Goal: Complete application form: Complete application form

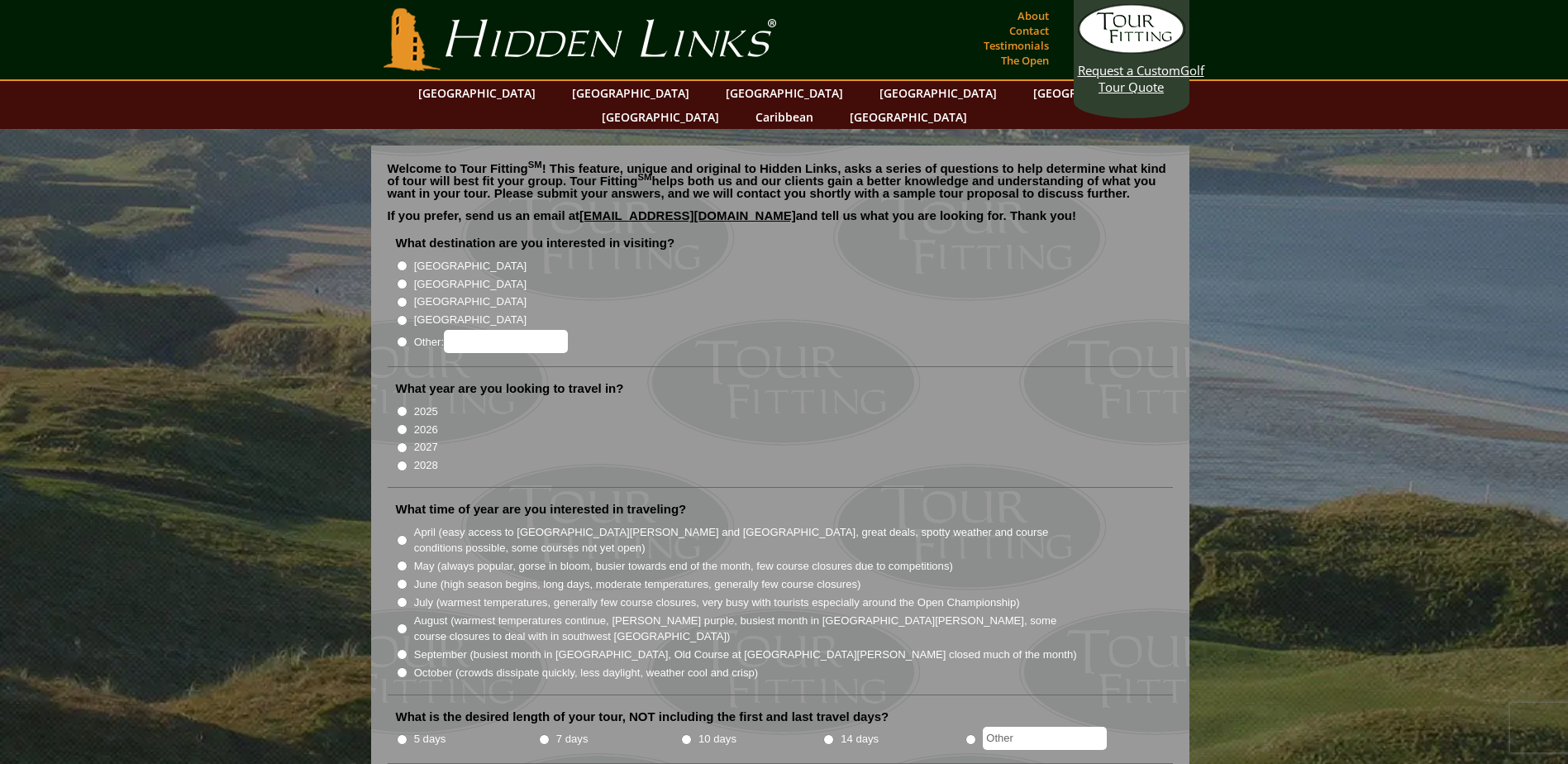
click at [398, 279] on input "[GEOGRAPHIC_DATA]" at bounding box center [402, 284] width 11 height 11
radio input "true"
click at [400, 424] on input "2026" at bounding box center [402, 430] width 11 height 11
radio input "true"
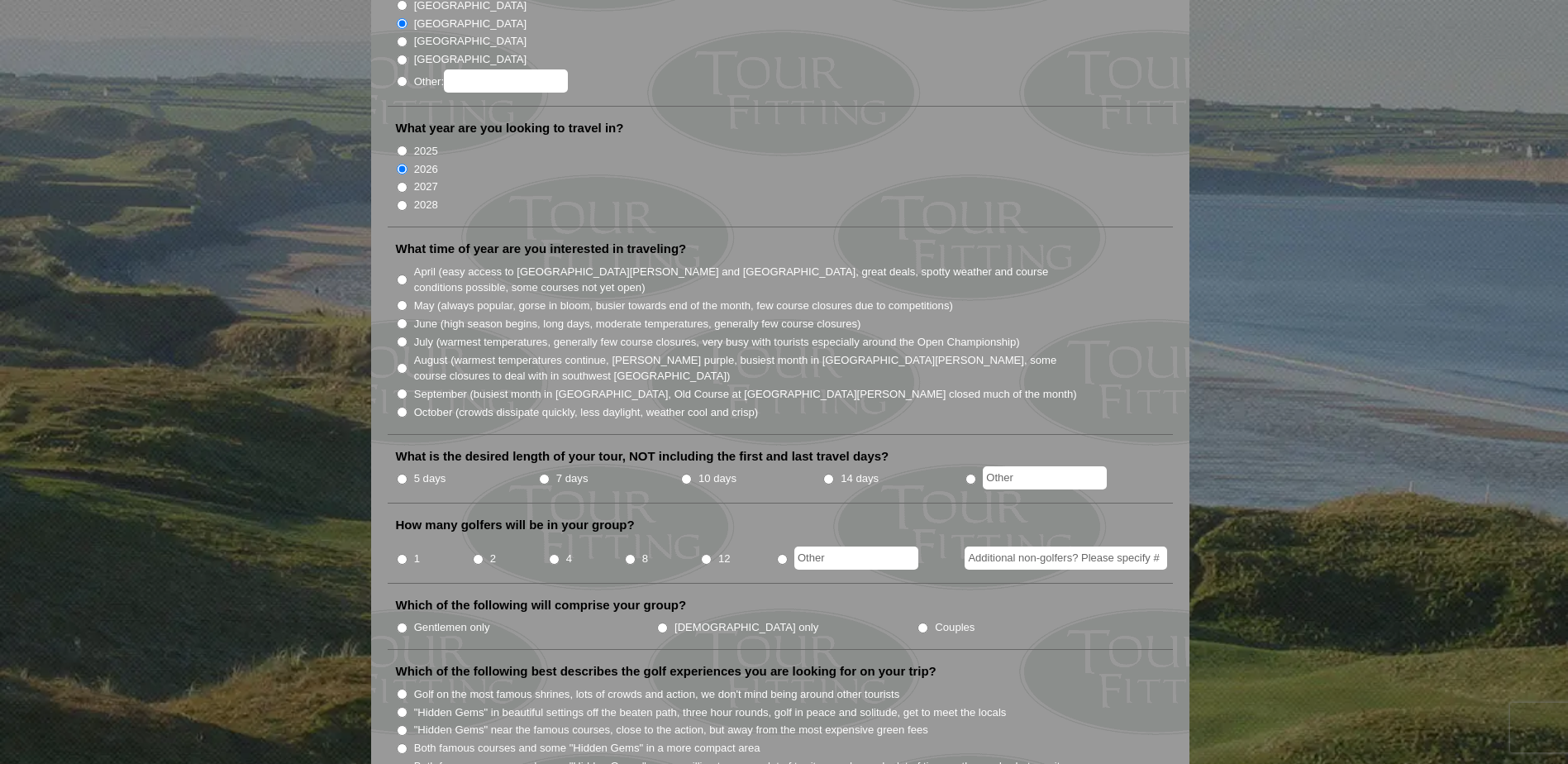
scroll to position [275, 0]
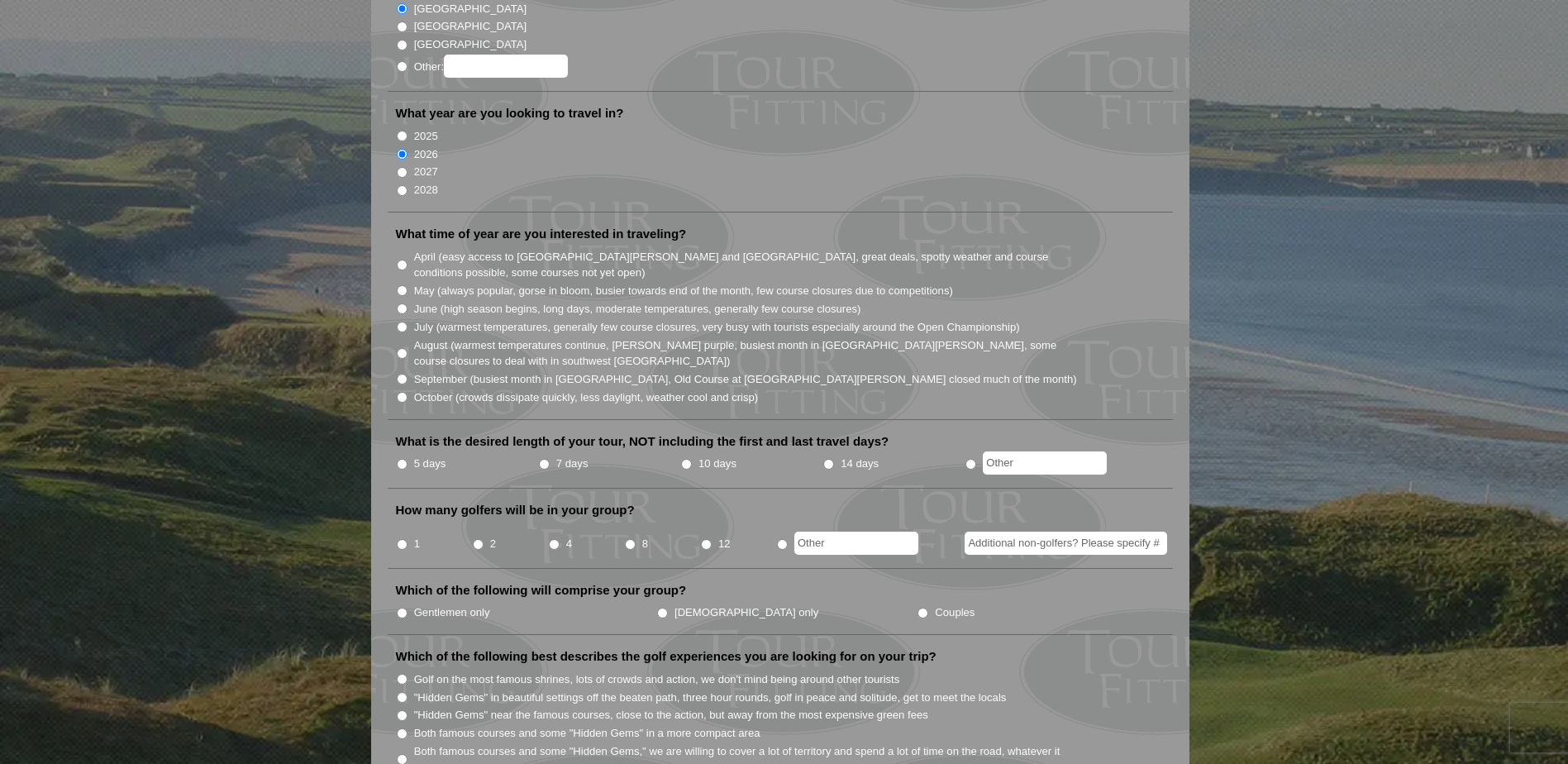
click at [400, 285] on input "May (always popular, gorse in bloom, busier towards end of the month, few cours…" at bounding box center [402, 290] width 11 height 11
radio input "true"
click at [544, 459] on input "7 days" at bounding box center [544, 464] width 11 height 11
radio input "true"
click at [472, 539] on input "2" at bounding box center [478, 545] width 11 height 11
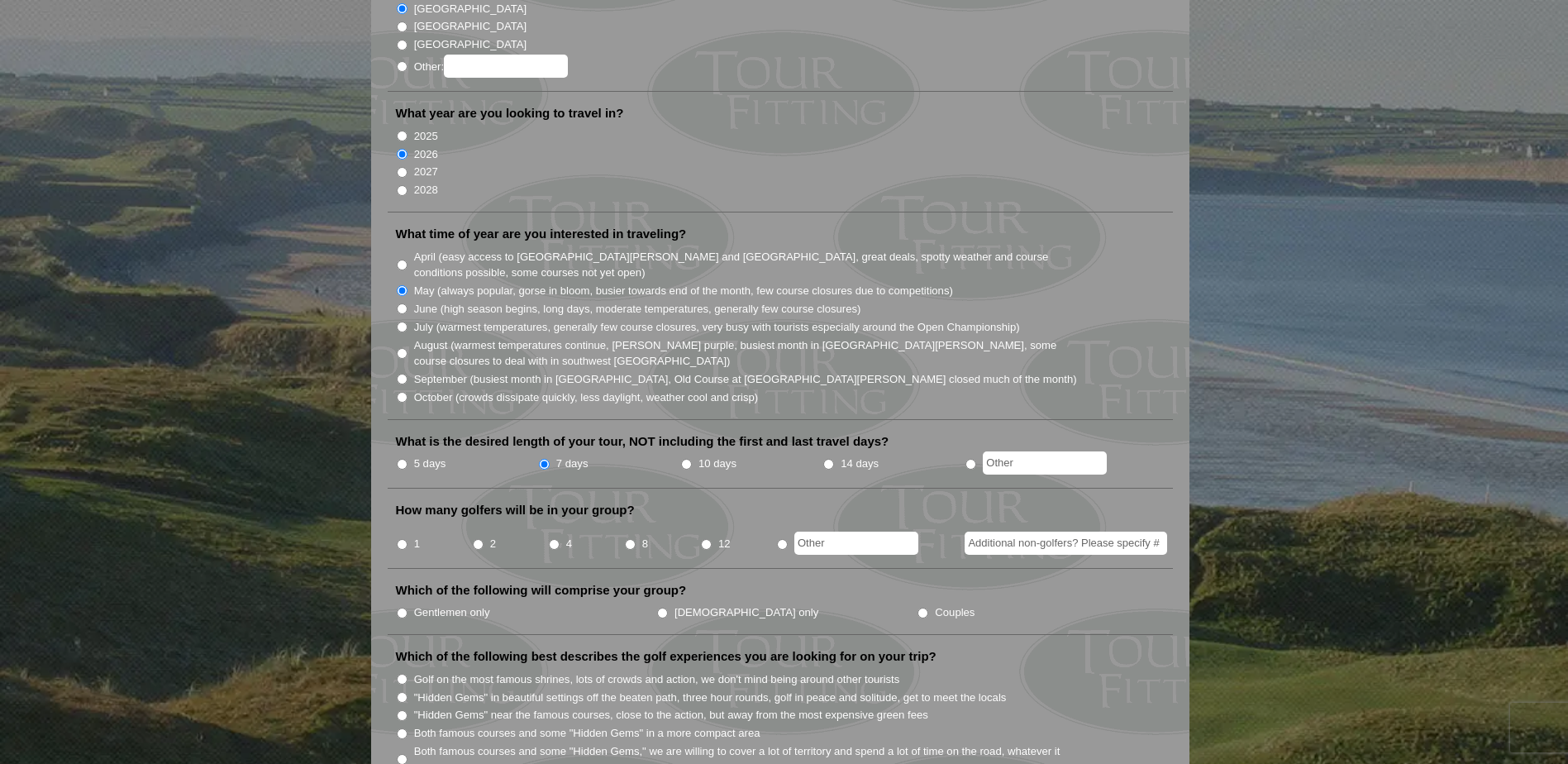
radio input "true"
click at [403, 608] on input "Gentlemen only" at bounding box center [402, 614] width 11 height 11
radio input "true"
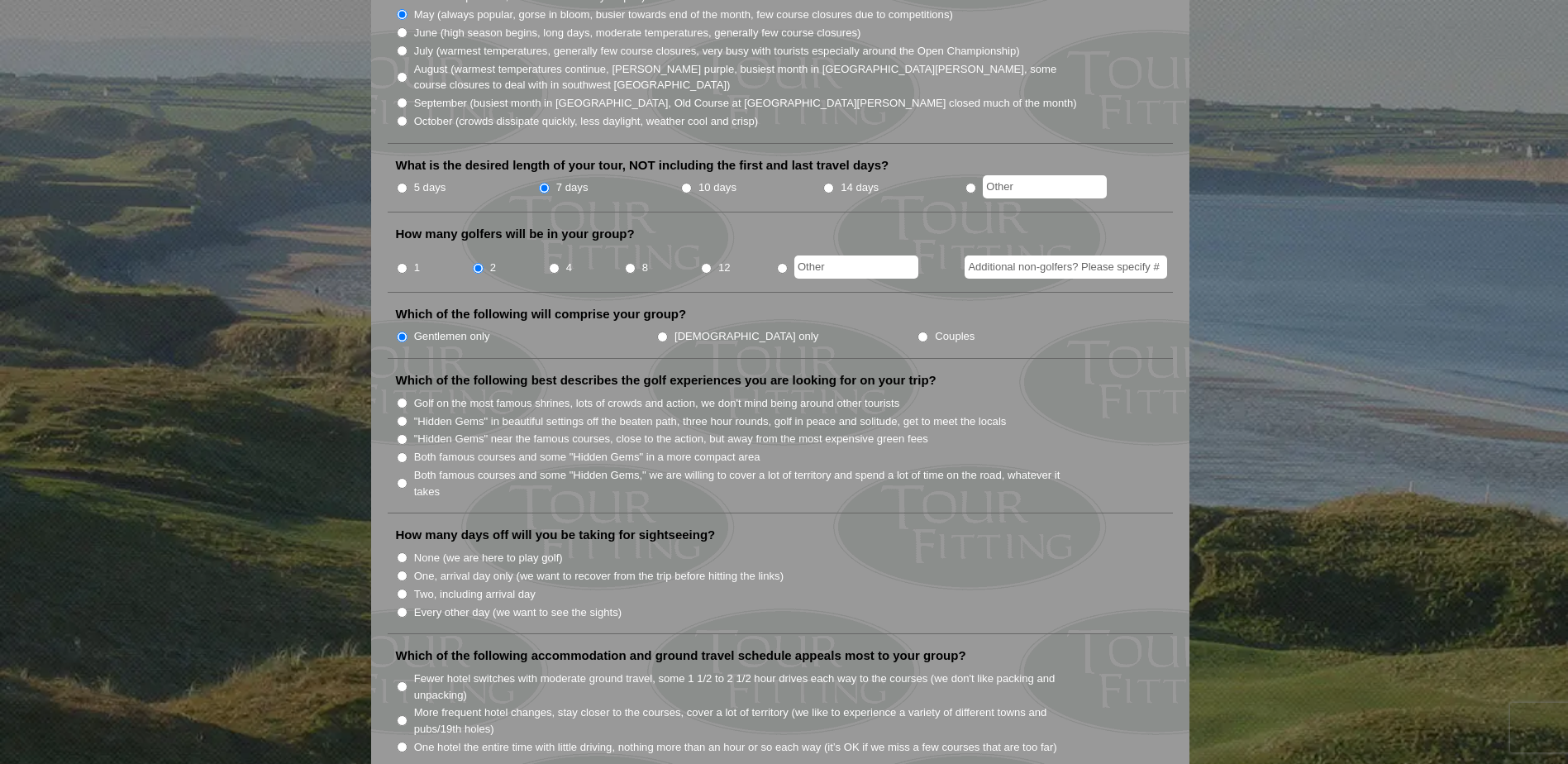
click at [401, 453] on input "Both famous courses and some "Hidden Gems" in a more compact area" at bounding box center [402, 458] width 11 height 11
radio input "true"
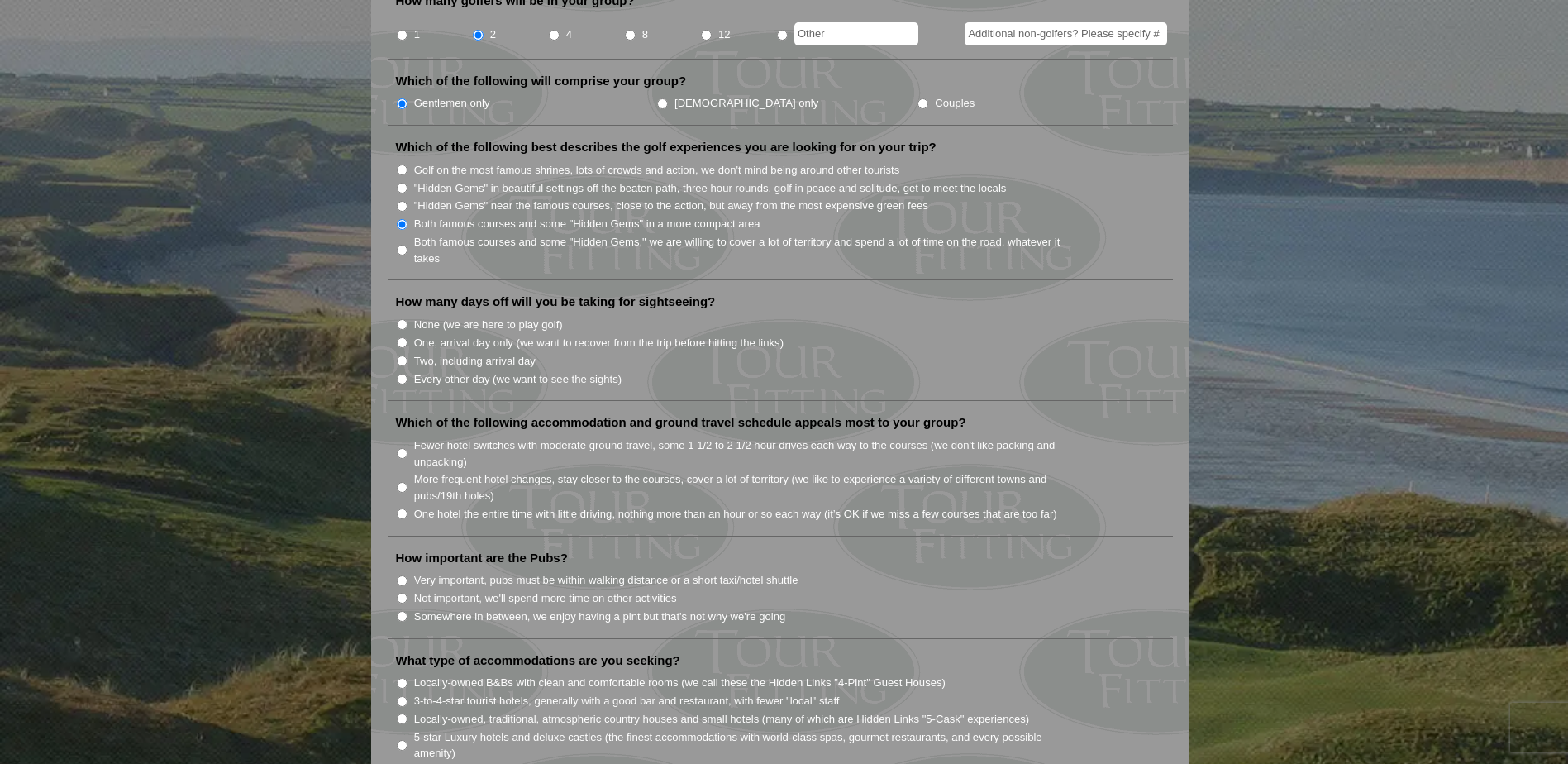
scroll to position [827, 0]
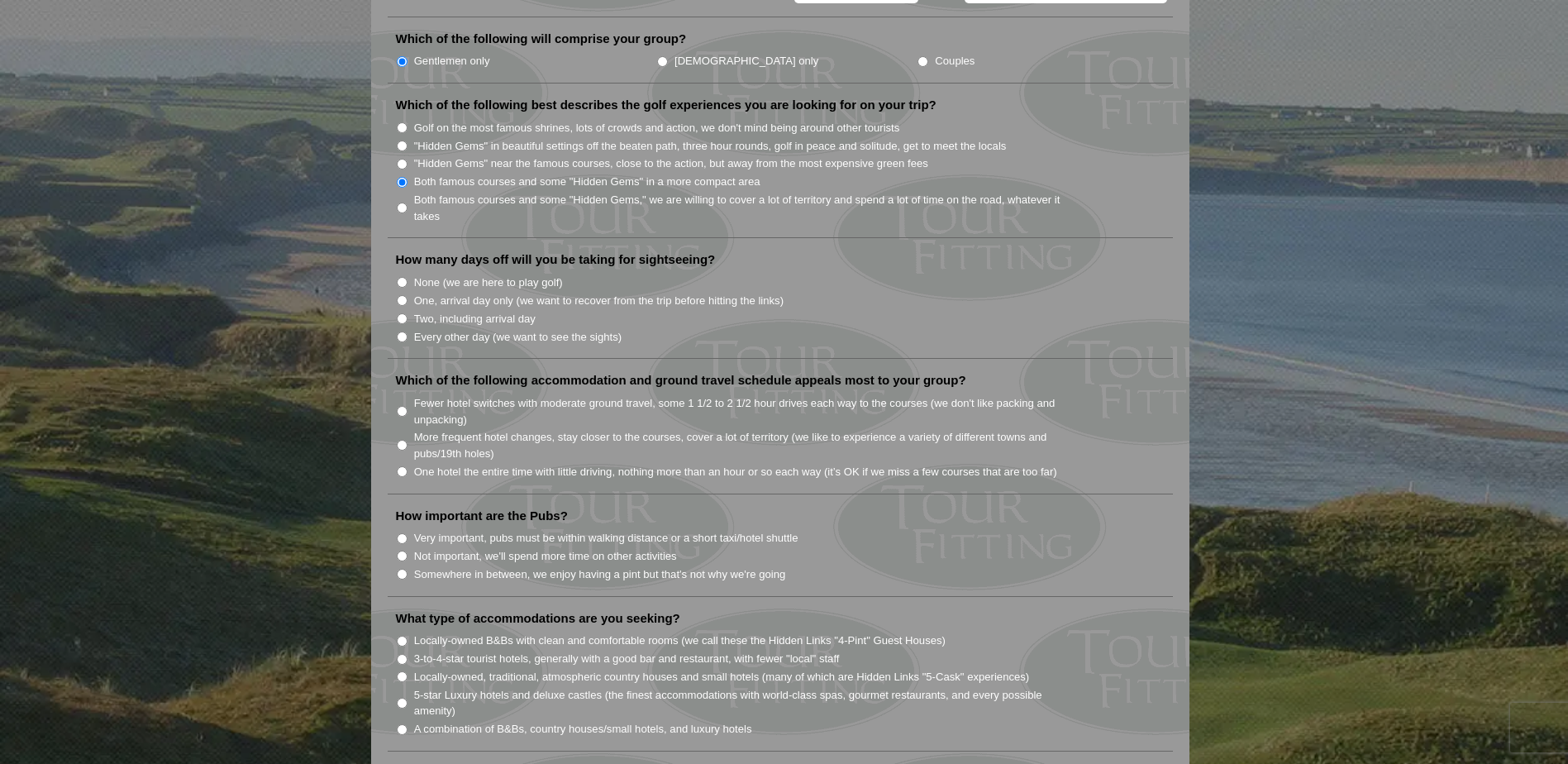
click at [400, 313] on input "Two, including arrival day" at bounding box center [402, 319] width 11 height 11
radio input "true"
click at [397, 551] on input "Not important, we'll spend more time on other activities" at bounding box center [402, 556] width 11 height 11
radio input "true"
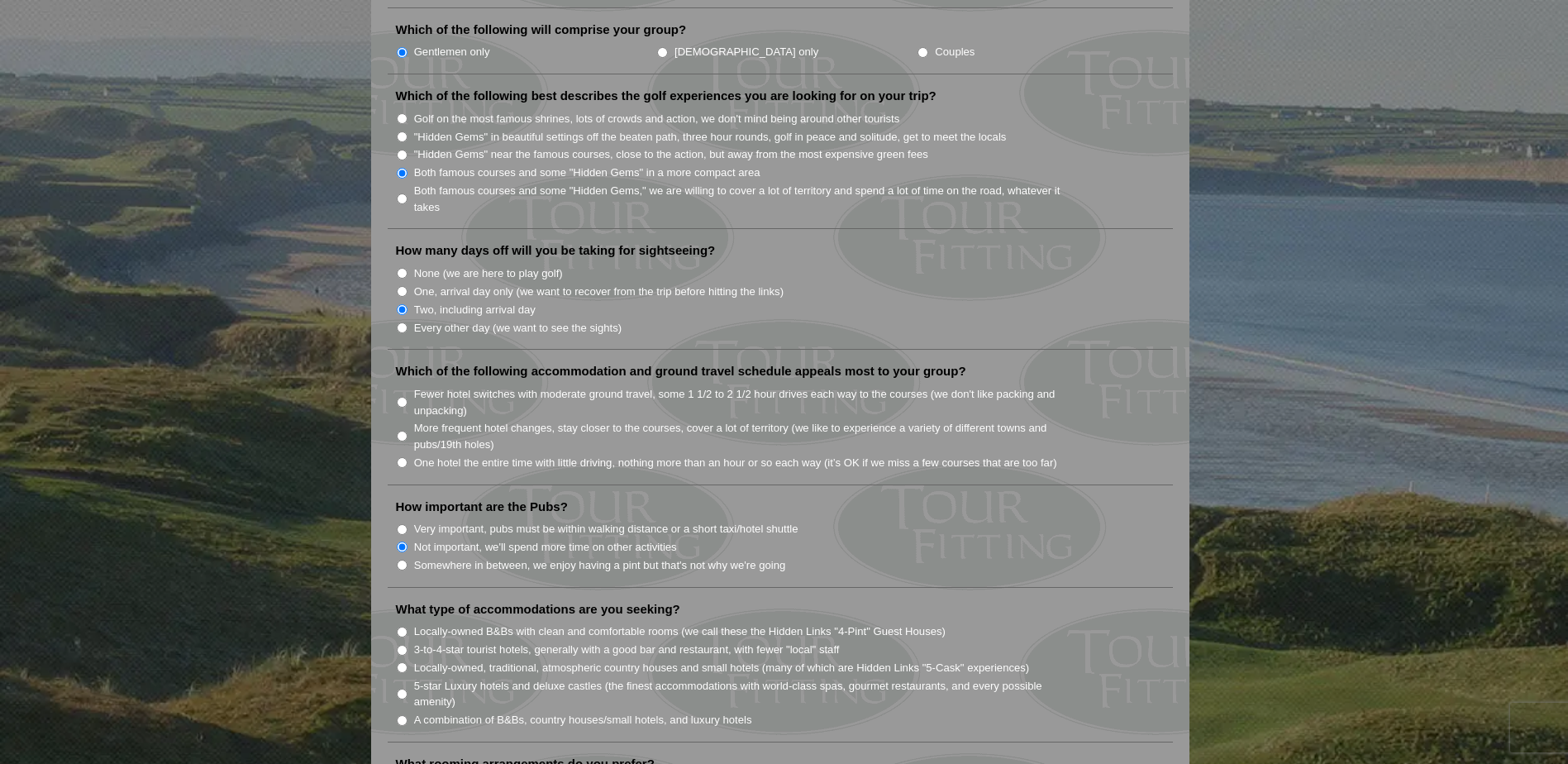
scroll to position [1103, 0]
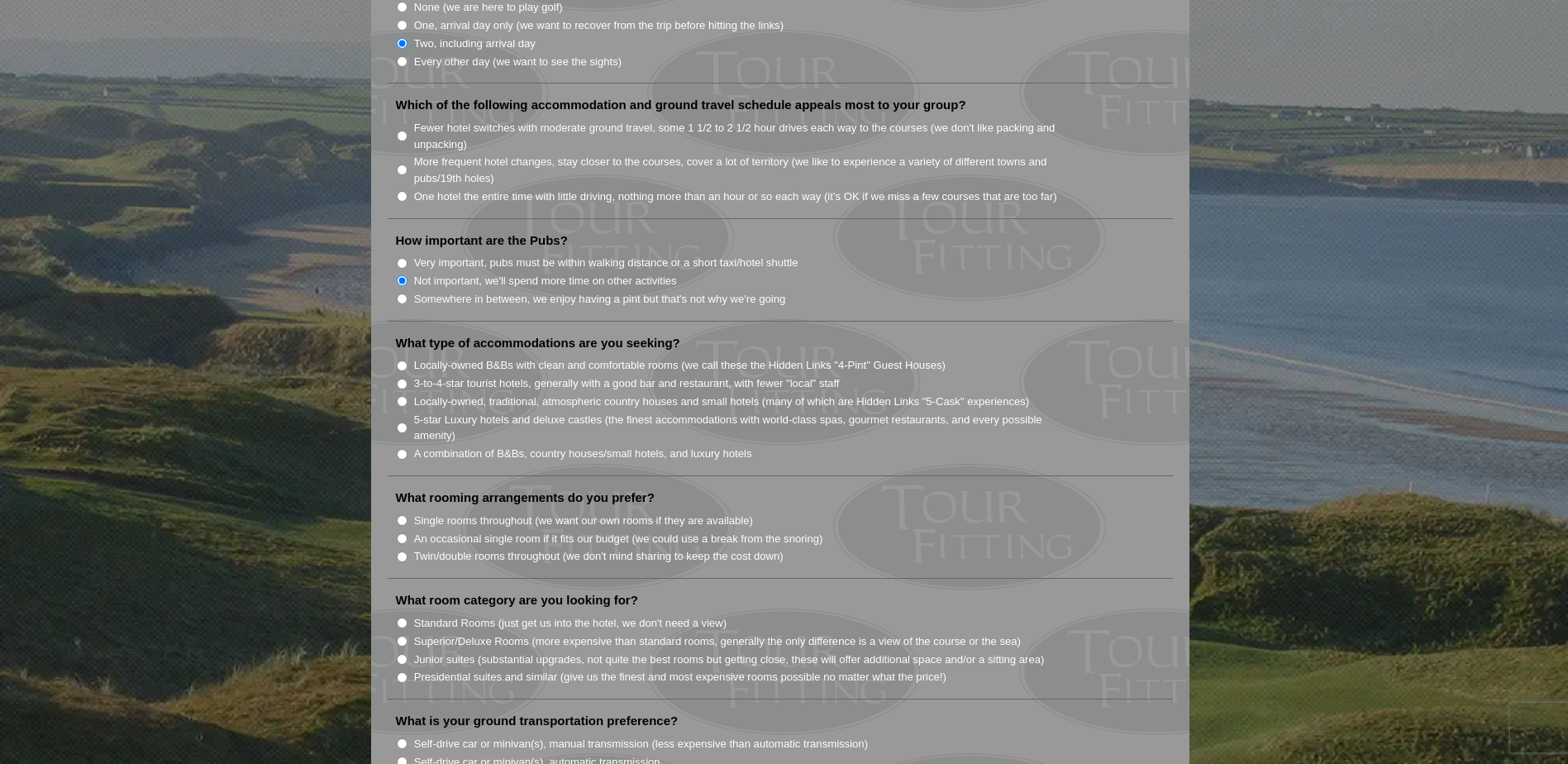
click at [400, 130] on input "Fewer hotel switches with moderate ground travel, some 1 1/2 to 2 1/2 hour driv…" at bounding box center [402, 136] width 11 height 11
radio input "true"
click at [403, 423] on input "5-star Luxury hotels and deluxe castles (the finest accommodations with world-c…" at bounding box center [402, 428] width 11 height 11
radio input "true"
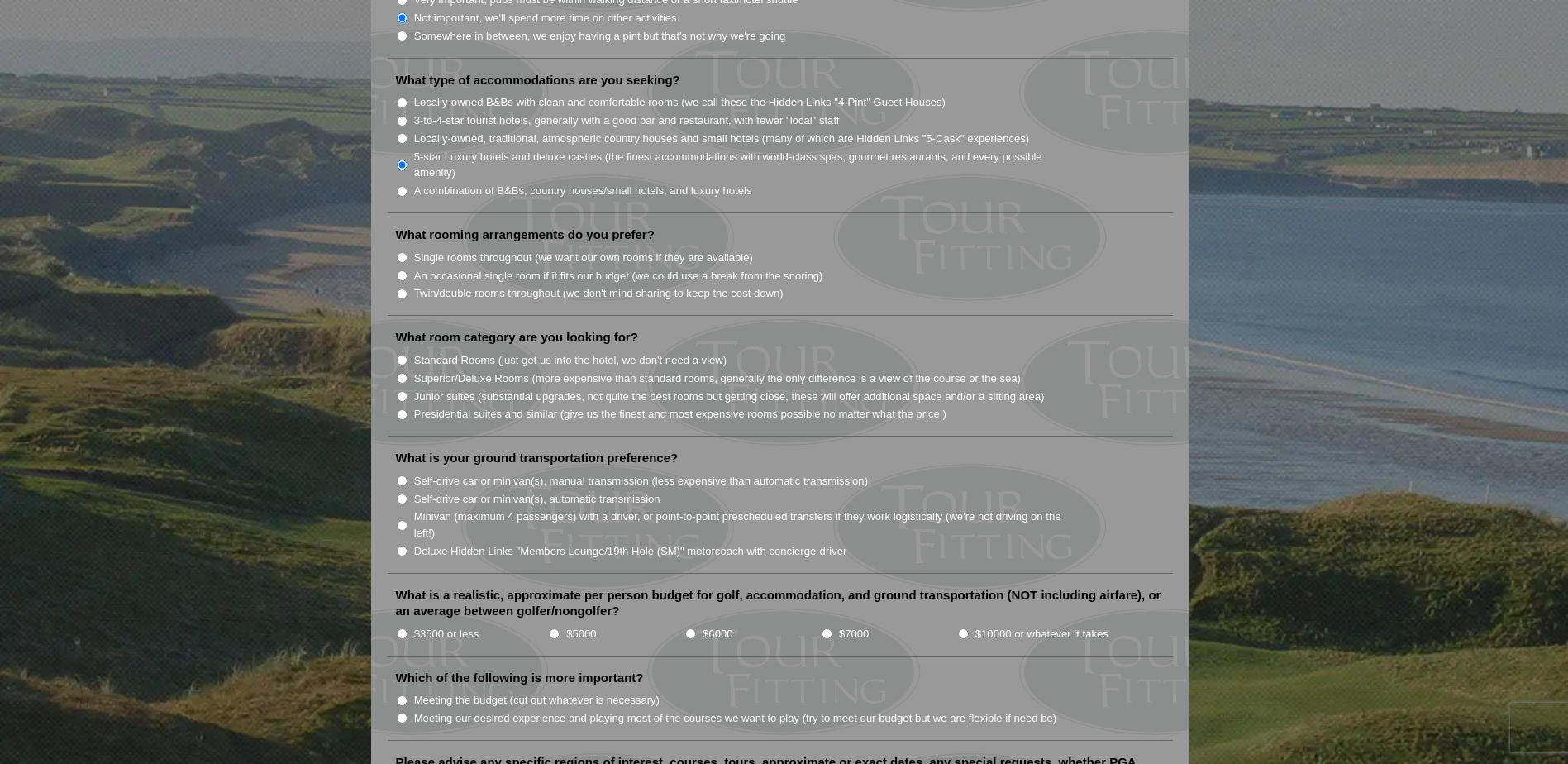
scroll to position [1379, 0]
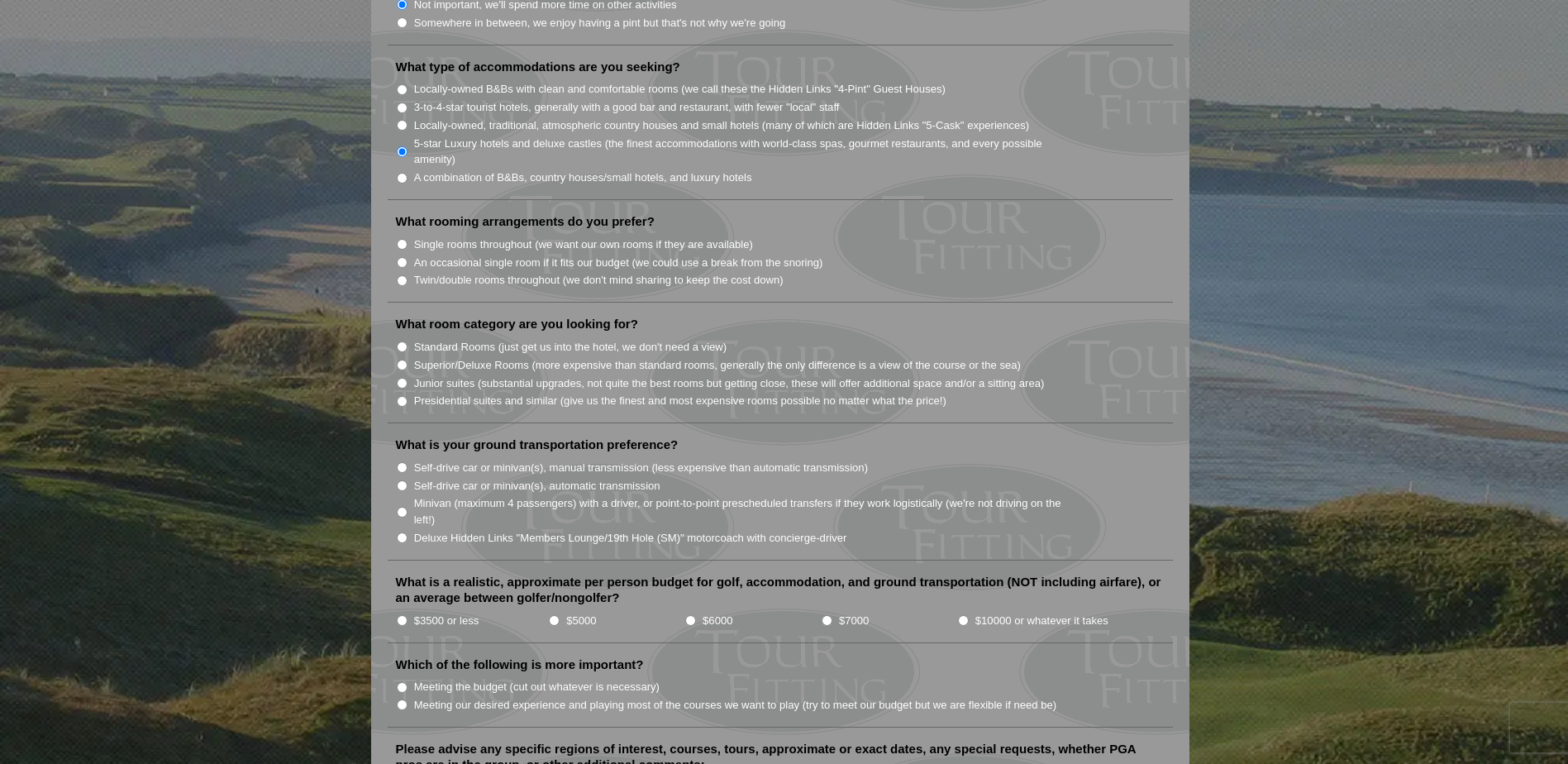
click at [402, 275] on input "Twin/double rooms throughout (we don't mind sharing to keep the cost down)" at bounding box center [402, 280] width 11 height 11
radio input "true"
click at [400, 378] on input "Junior suites (substantial upgrades, not quite the best rooms but getting close…" at bounding box center [402, 383] width 11 height 11
radio input "true"
click at [552, 616] on input "$5000" at bounding box center [554, 621] width 11 height 11
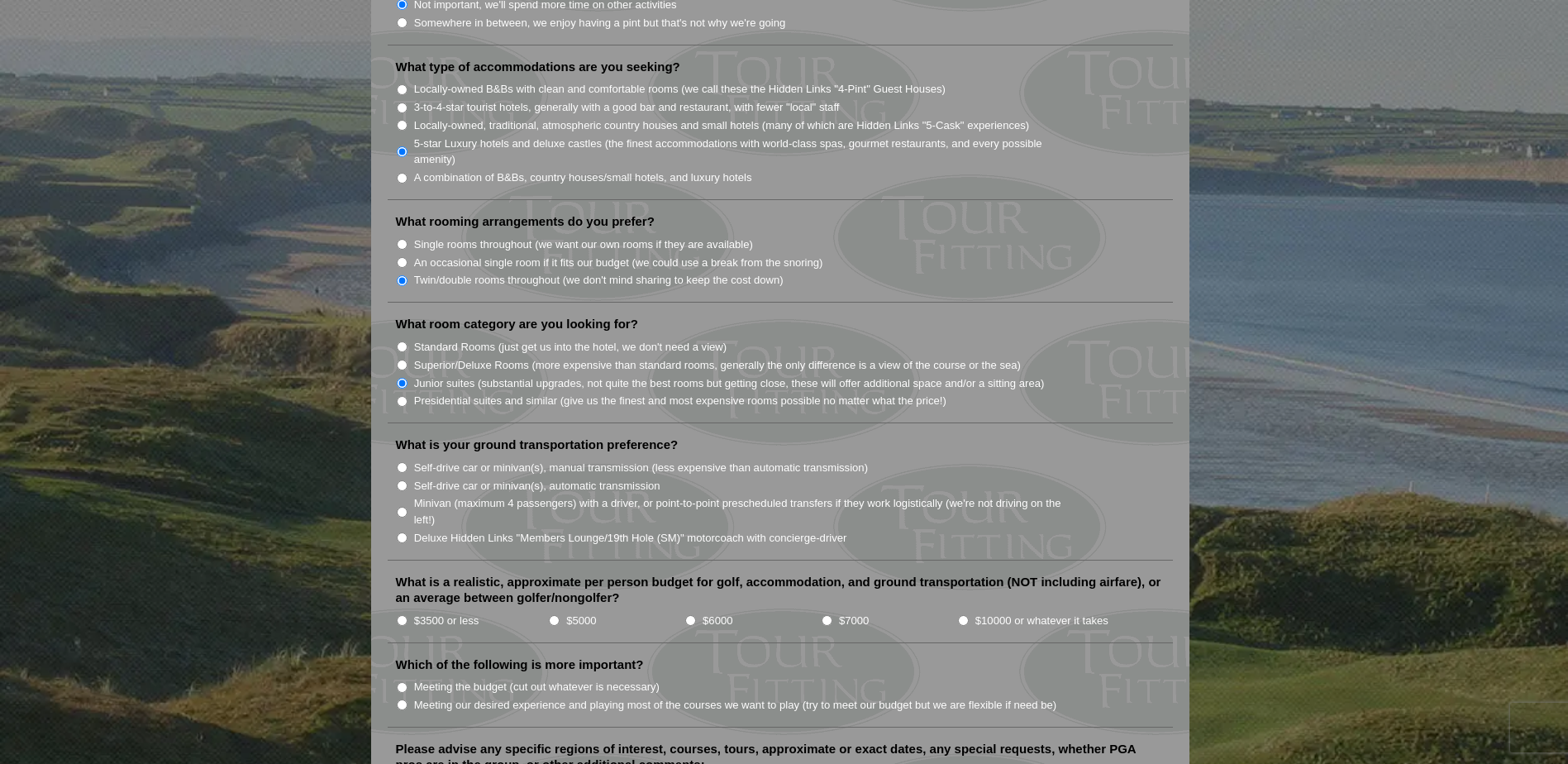
radio input "true"
click at [403, 699] on input "Meeting our desired experience and playing most of the courses we want to play …" at bounding box center [402, 705] width 11 height 11
radio input "true"
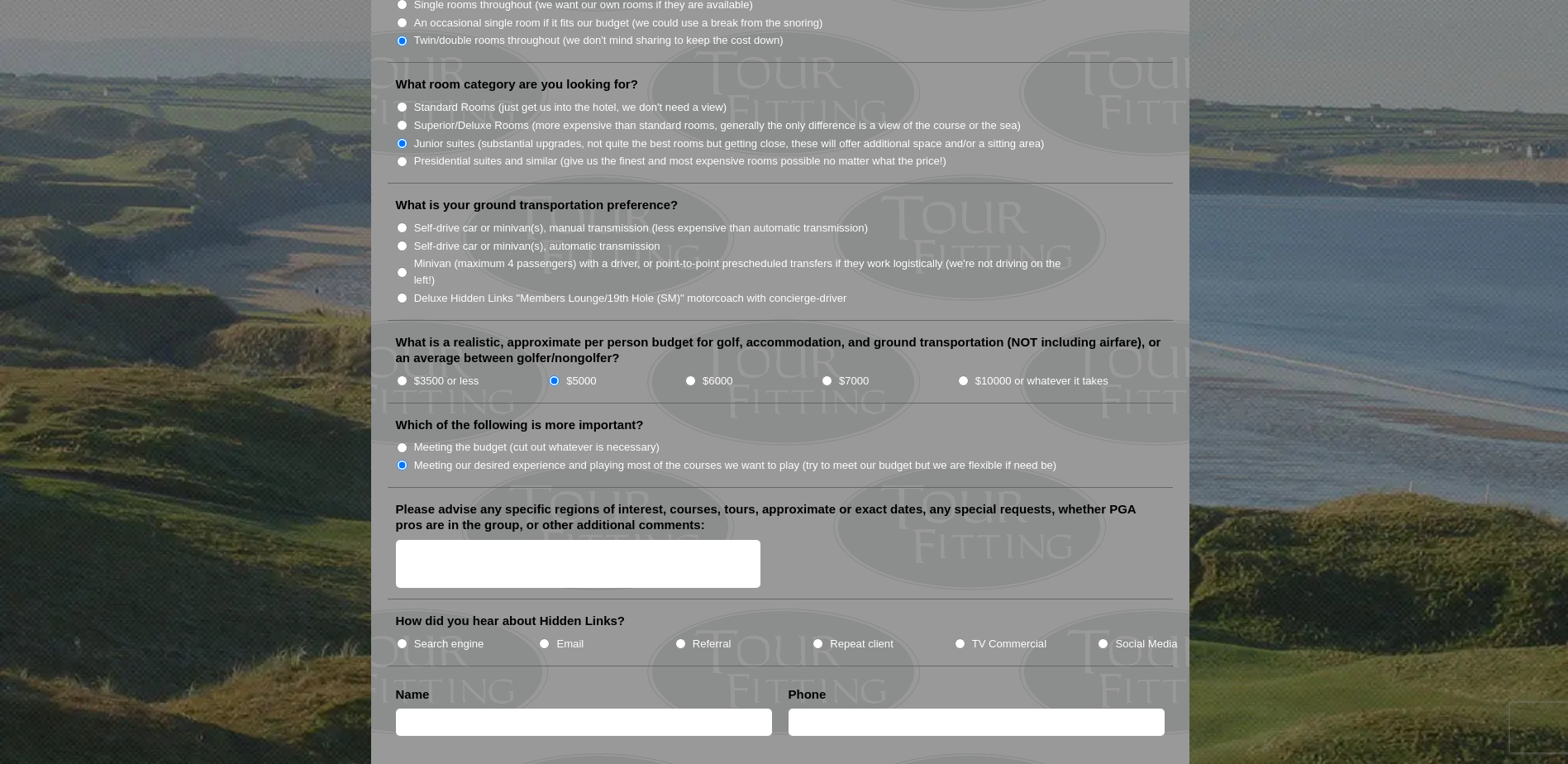
scroll to position [1654, 0]
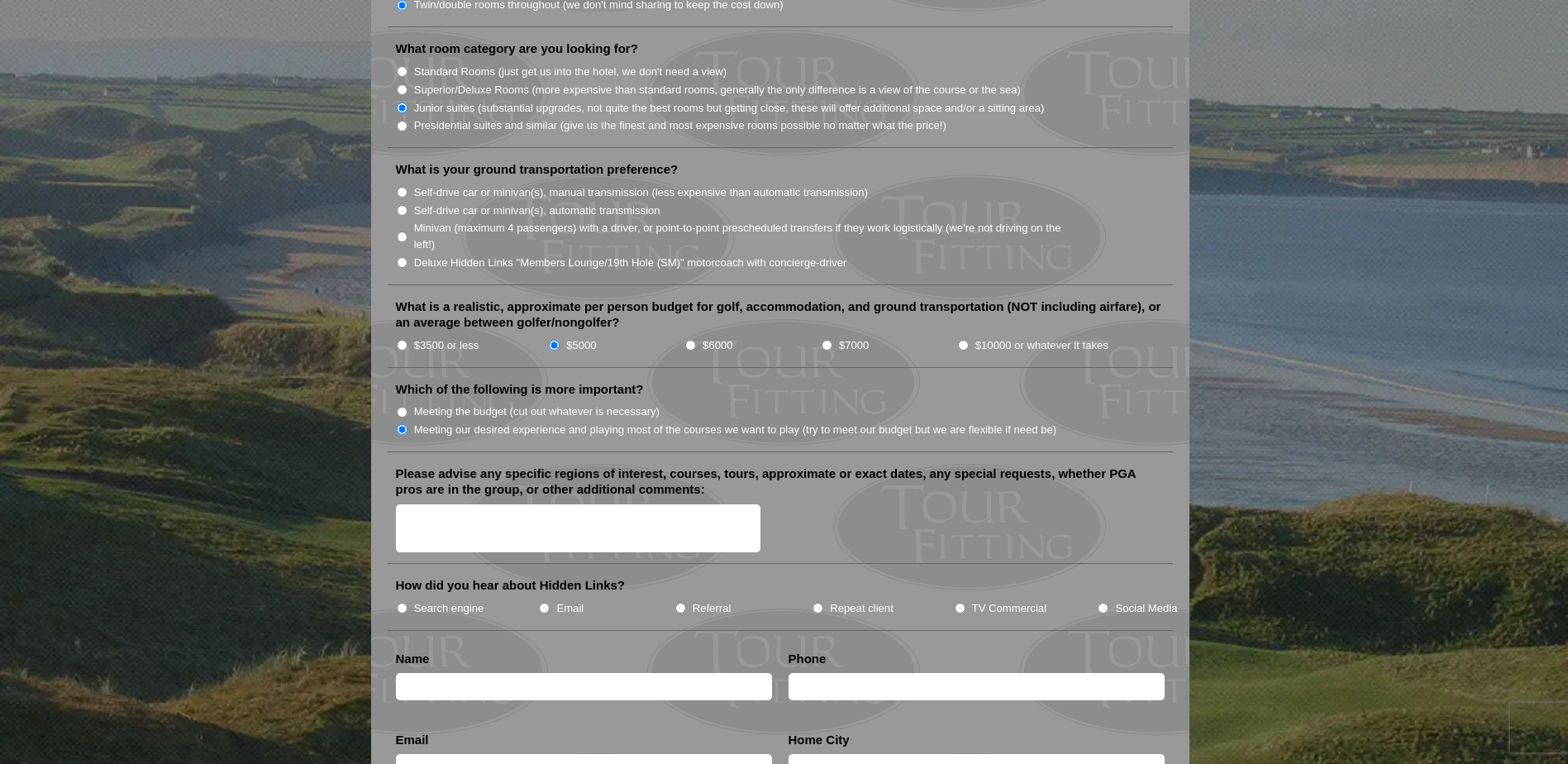
click at [439, 504] on textarea "Please advise any specific regions of interest, courses, tours, approximate or …" at bounding box center [578, 529] width 365 height 49
click at [715, 508] on textarea "Only my son age [DEMOGRAPHIC_DATA] and myself will be golfing , thinking about …" at bounding box center [578, 529] width 365 height 49
type textarea "Only my son age [DEMOGRAPHIC_DATA] and myself will be golfing , thinking about …"
click at [682, 603] on input "Referral" at bounding box center [681, 608] width 11 height 11
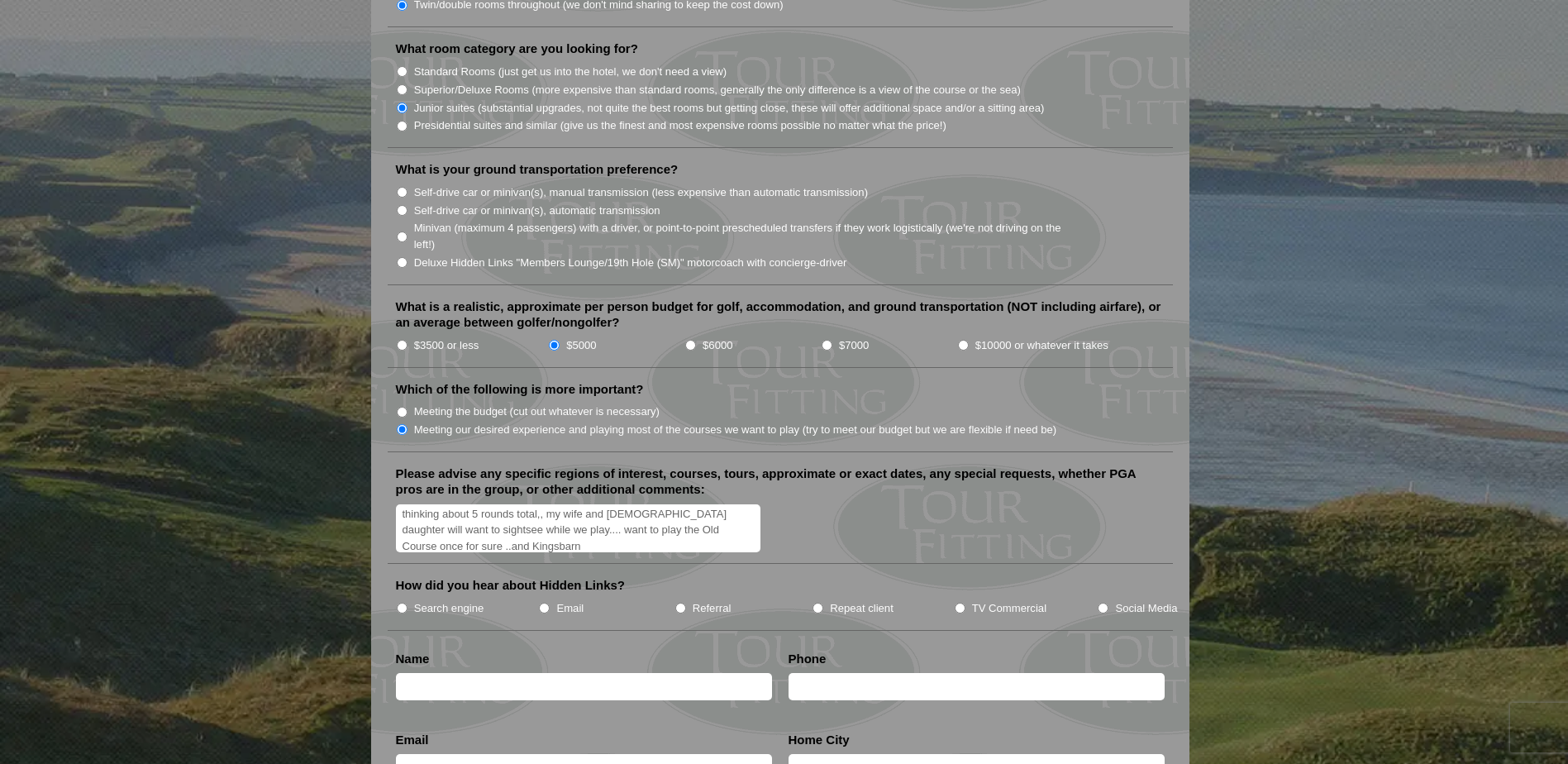
radio input "true"
click at [524, 673] on input "text" at bounding box center [583, 687] width 376 height 27
type input "[PERSON_NAME]"
type input "9052446090"
type input "[EMAIL_ADDRESS][PERSON_NAME][DOMAIN_NAME]"
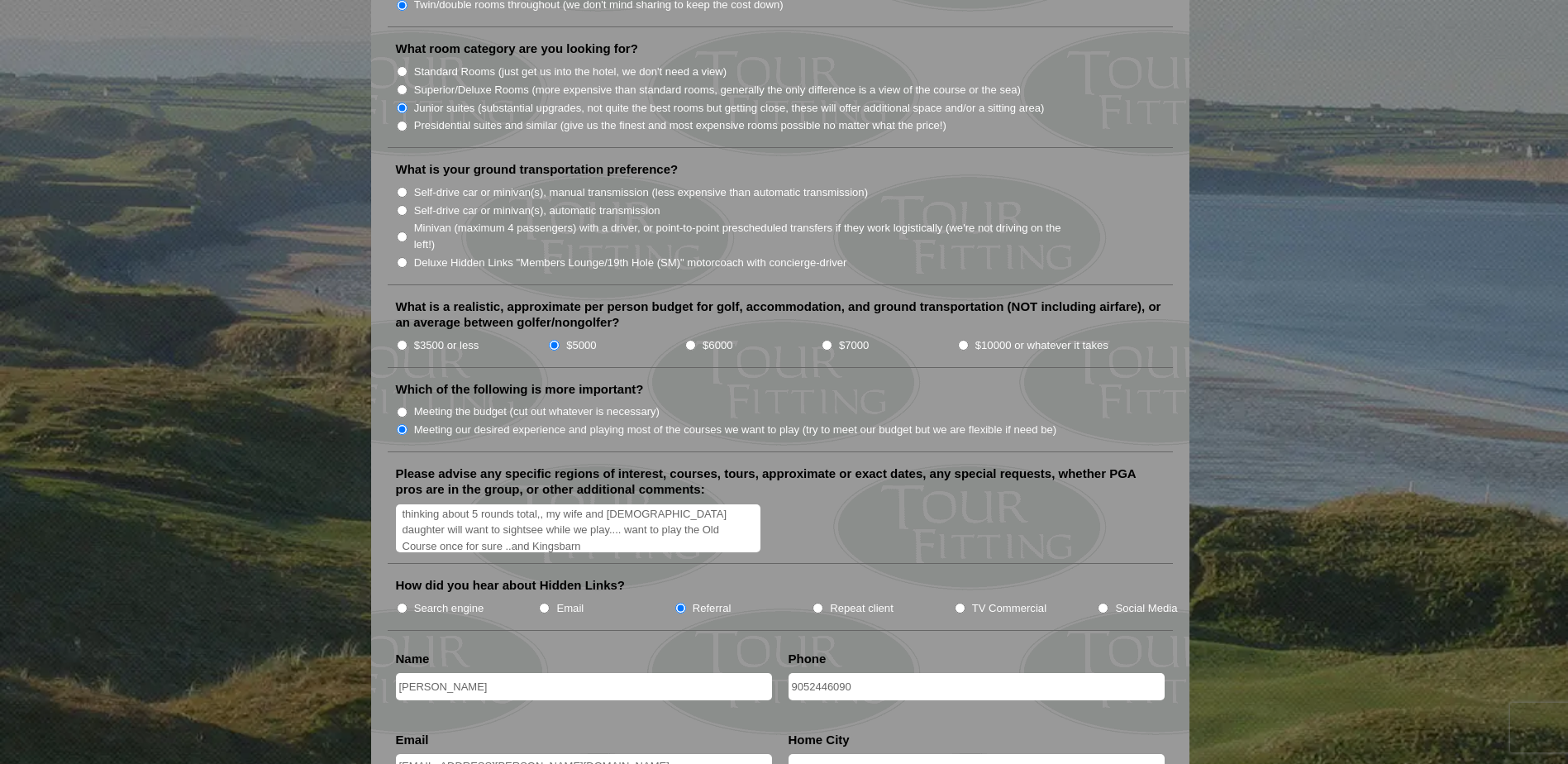
type input "Whitby"
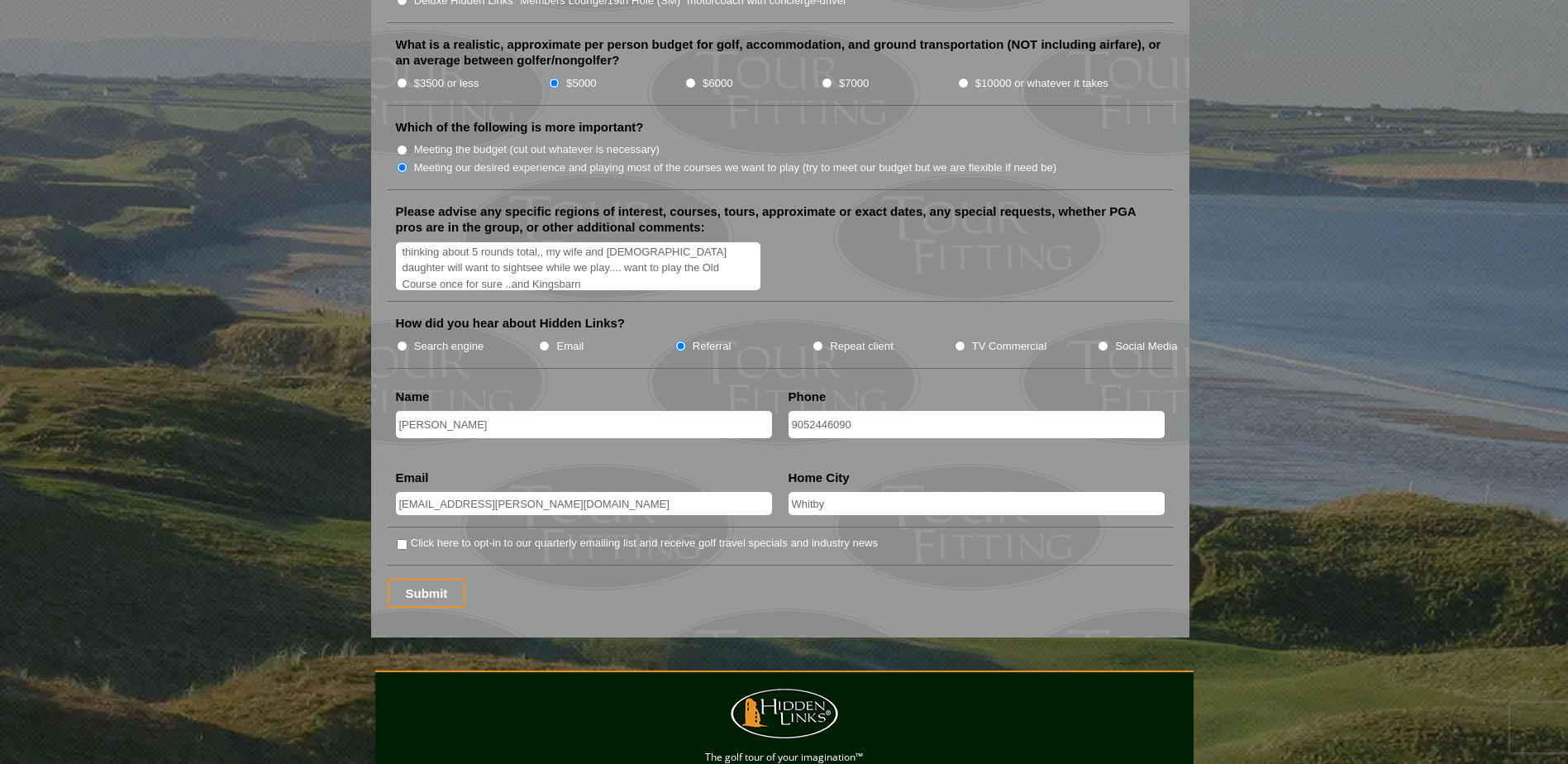
scroll to position [1930, 0]
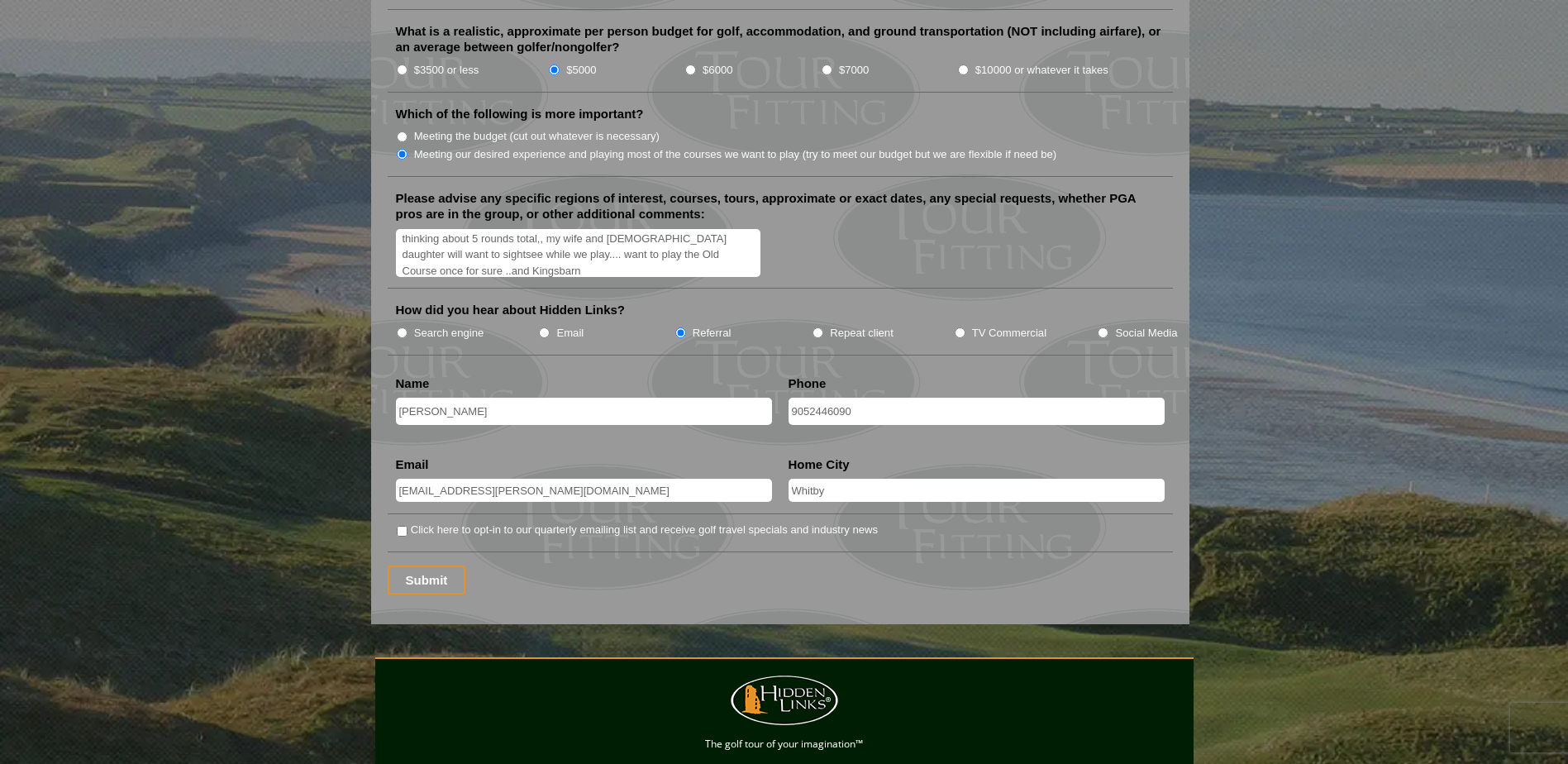
click at [437, 398] on input "[PERSON_NAME]" at bounding box center [583, 412] width 376 height 27
type input "l"
type input "[PERSON_NAME]"
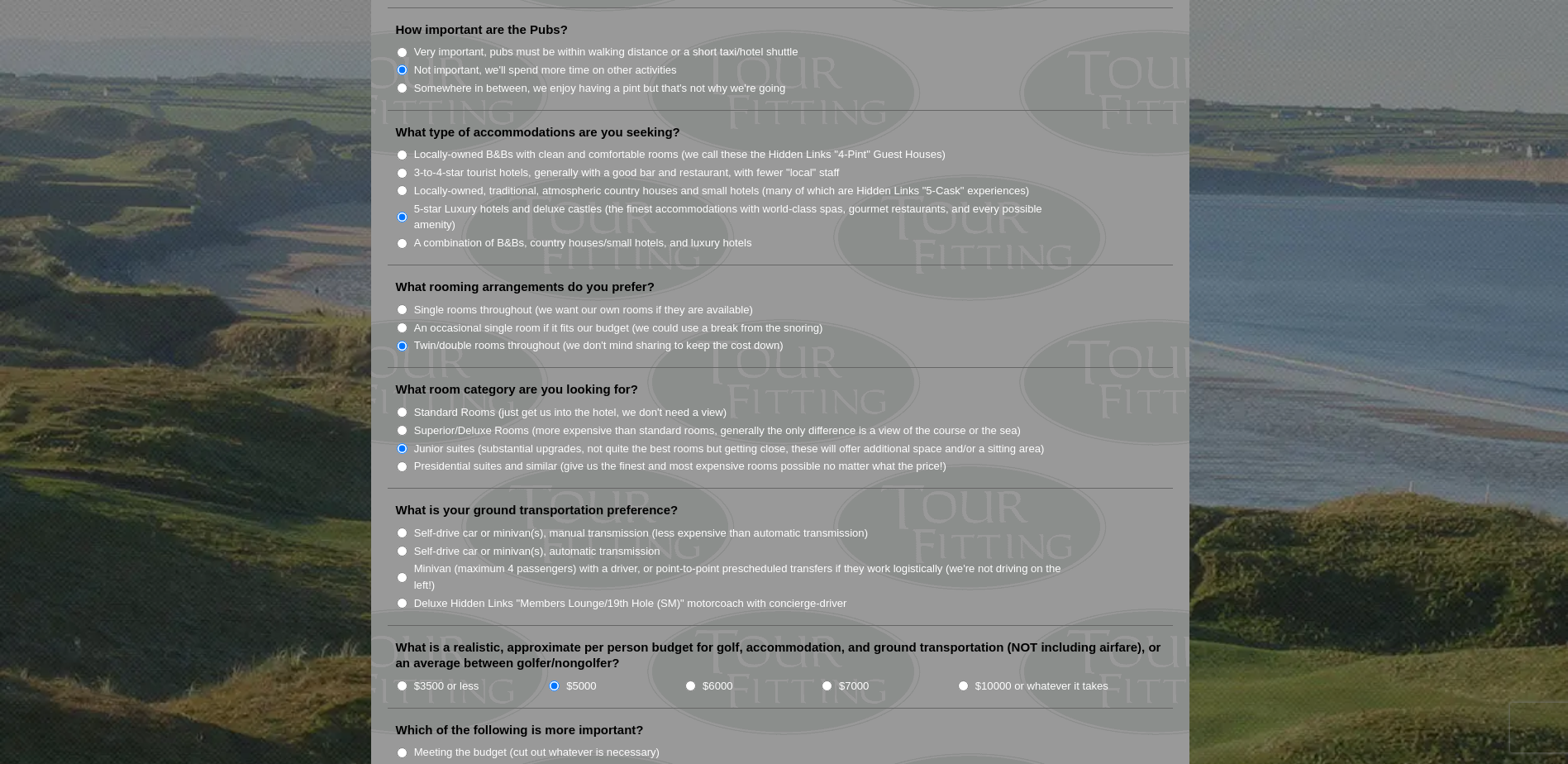
scroll to position [1328, 0]
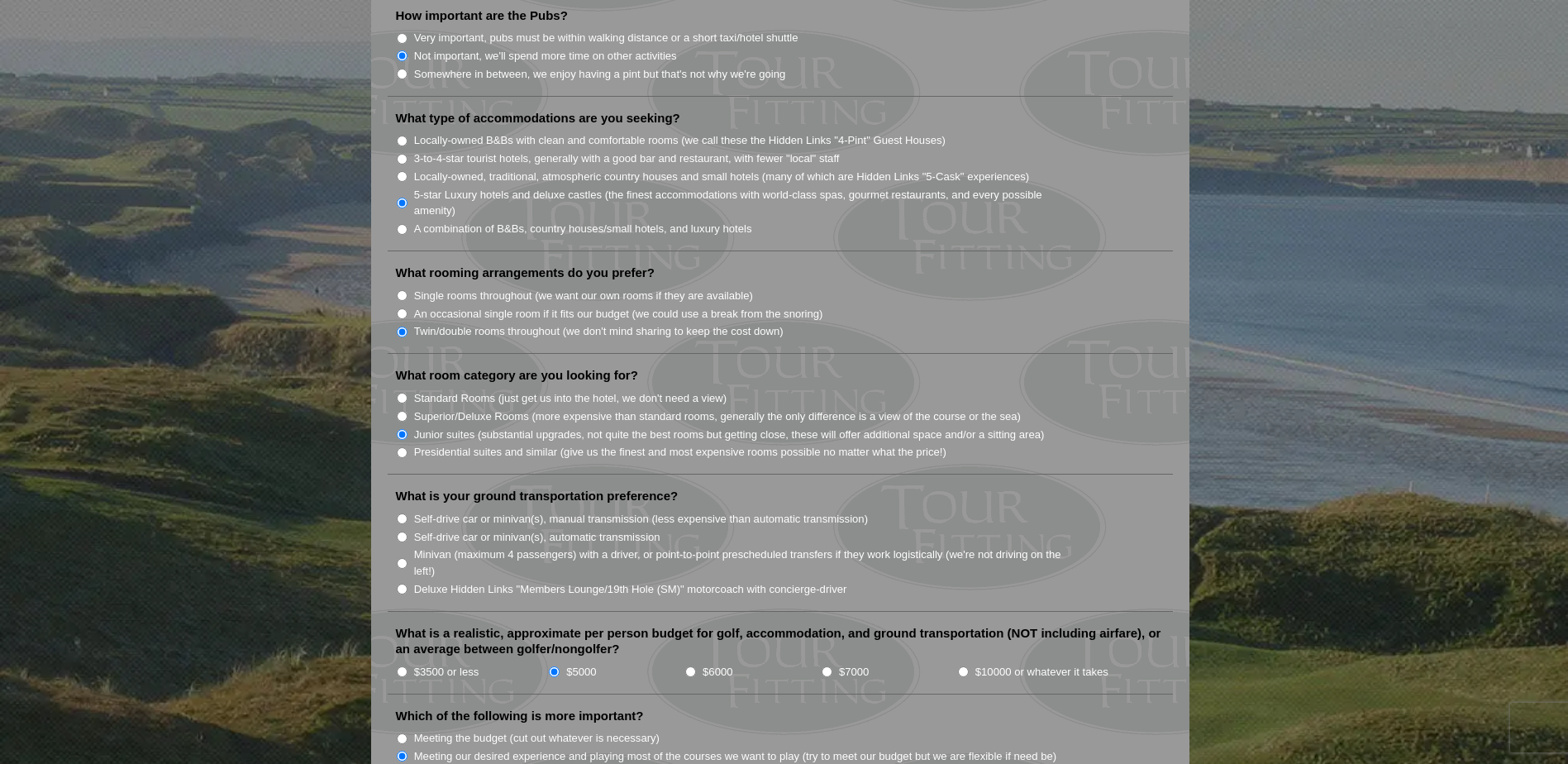
click at [404, 558] on input "Minivan (maximum 4 passengers) with a driver, or point-to-point prescheduled tr…" at bounding box center [402, 564] width 11 height 11
radio input "true"
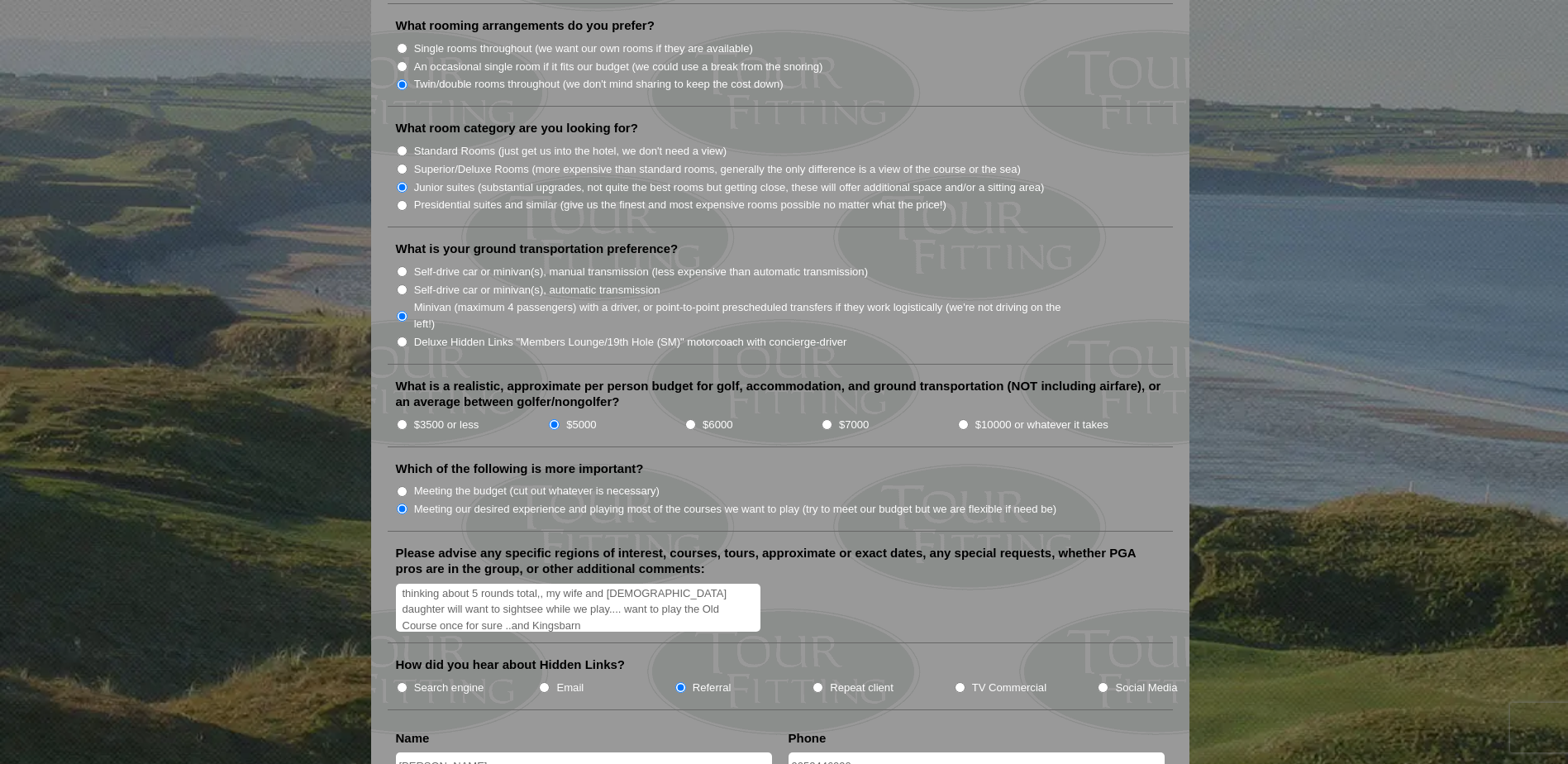
scroll to position [1603, 0]
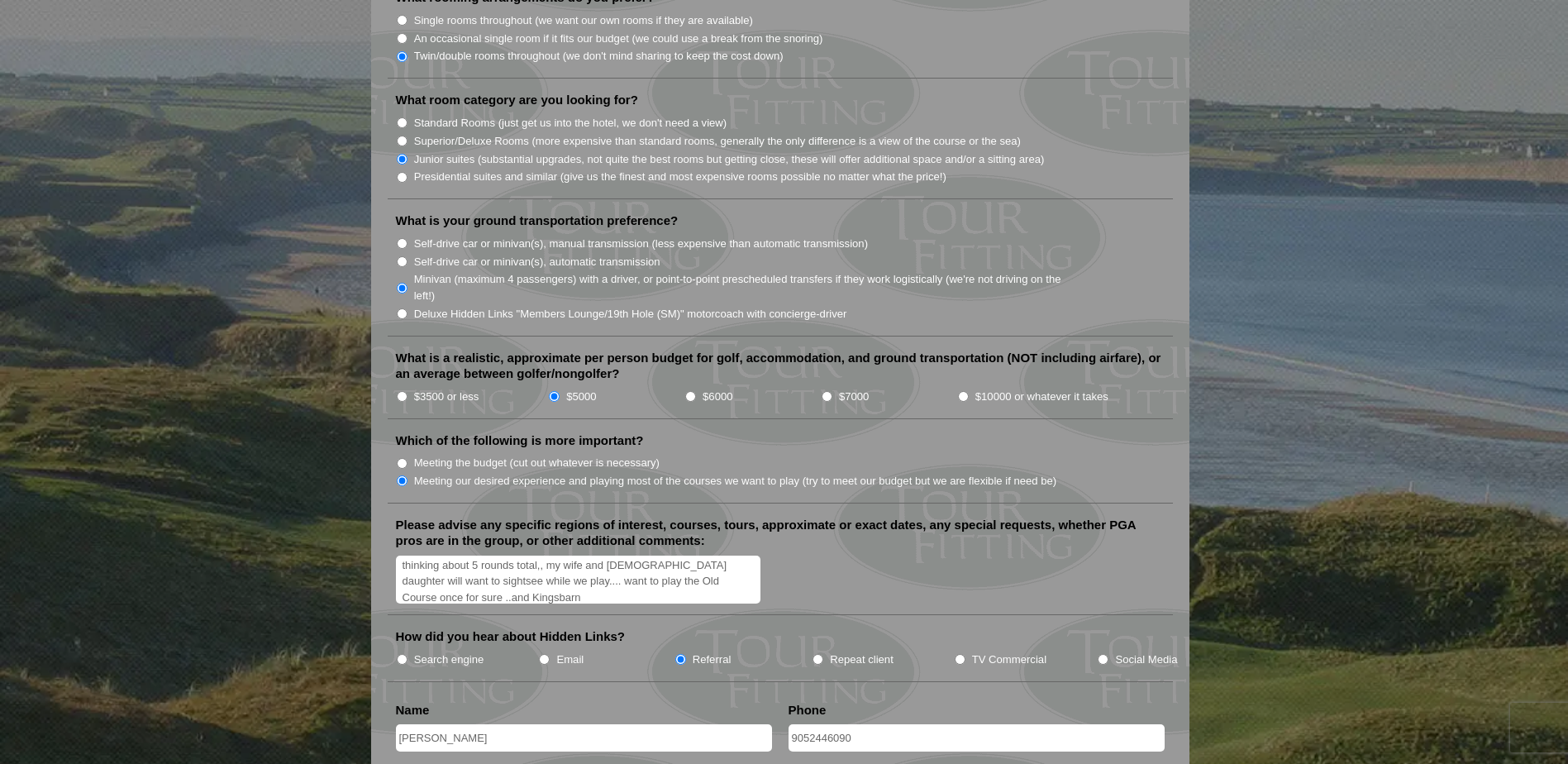
click at [400, 555] on textarea "Only my son age [DEMOGRAPHIC_DATA] and myself will be golfing , thinking about …" at bounding box center [578, 580] width 365 height 49
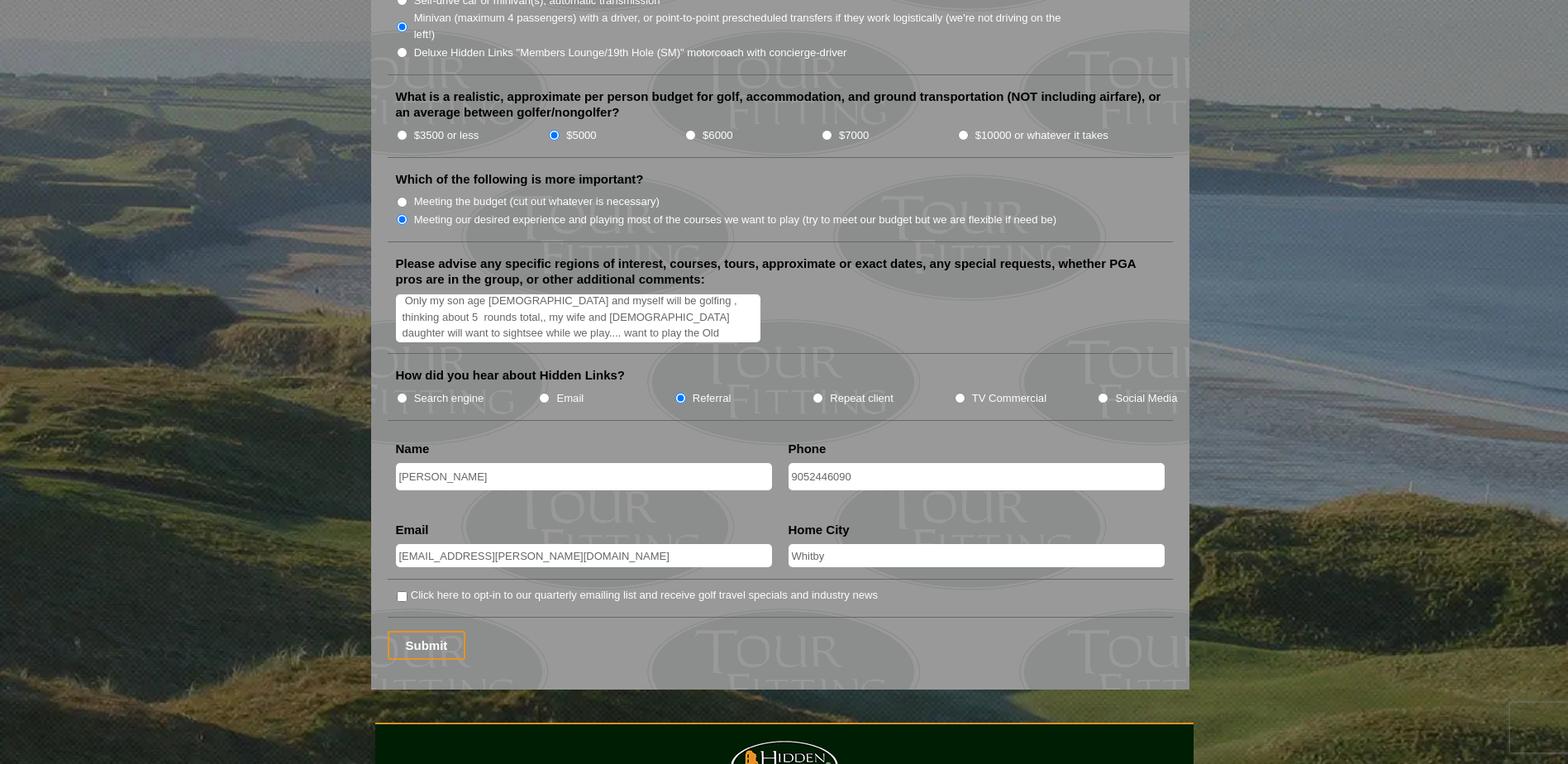
scroll to position [1879, 0]
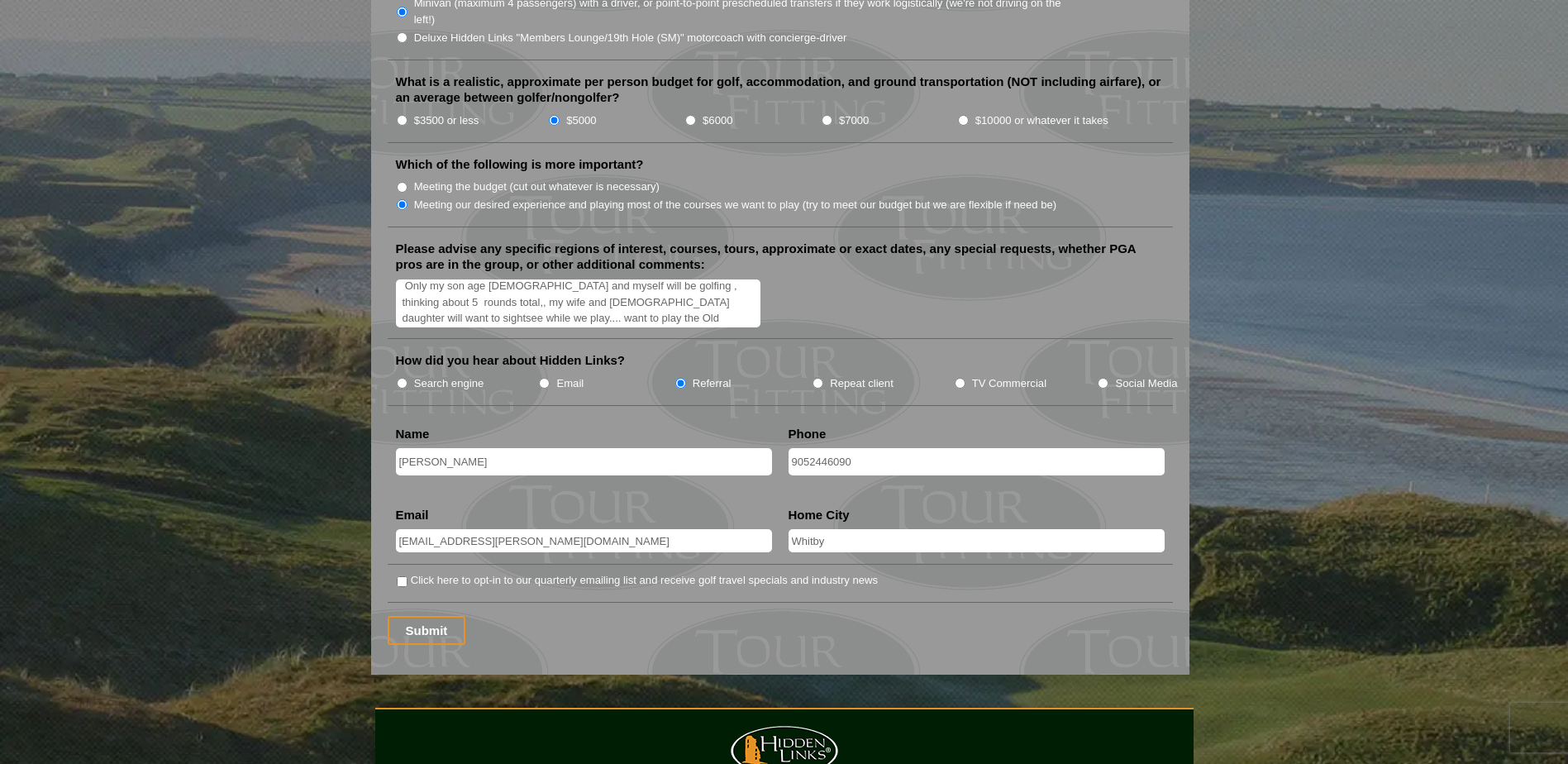
type textarea "Only my son age [DEMOGRAPHIC_DATA] and myself will be golfing , thinking about …"
click at [403, 576] on input "Click here to opt-in to our quarterly emailing list and receive golf travel spe…" at bounding box center [402, 582] width 11 height 11
checkbox input "true"
click at [419, 616] on input "Submit" at bounding box center [427, 631] width 78 height 29
